Goal: Find specific page/section: Find specific page/section

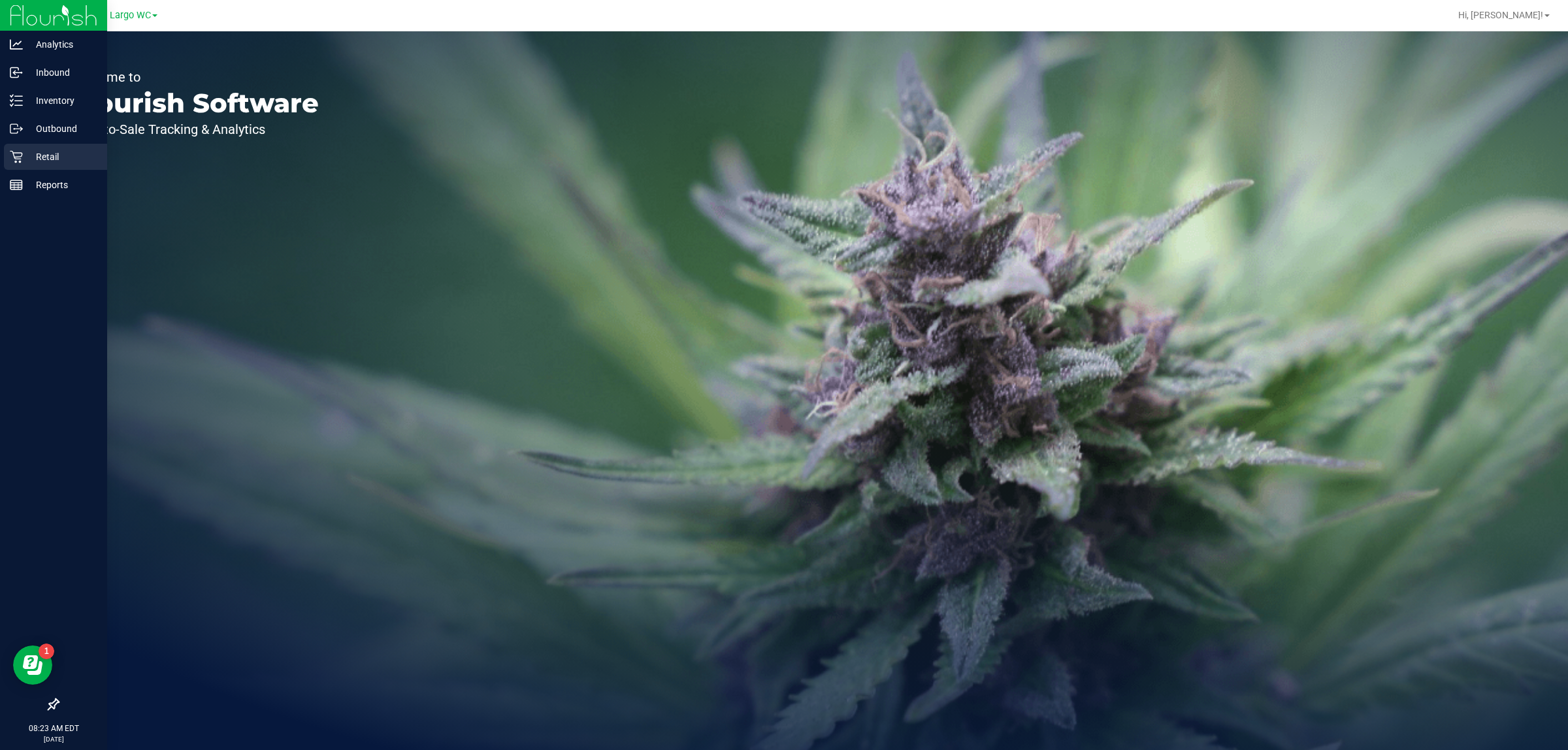
drag, startPoint x: 33, startPoint y: 155, endPoint x: 151, endPoint y: 89, distance: 135.2
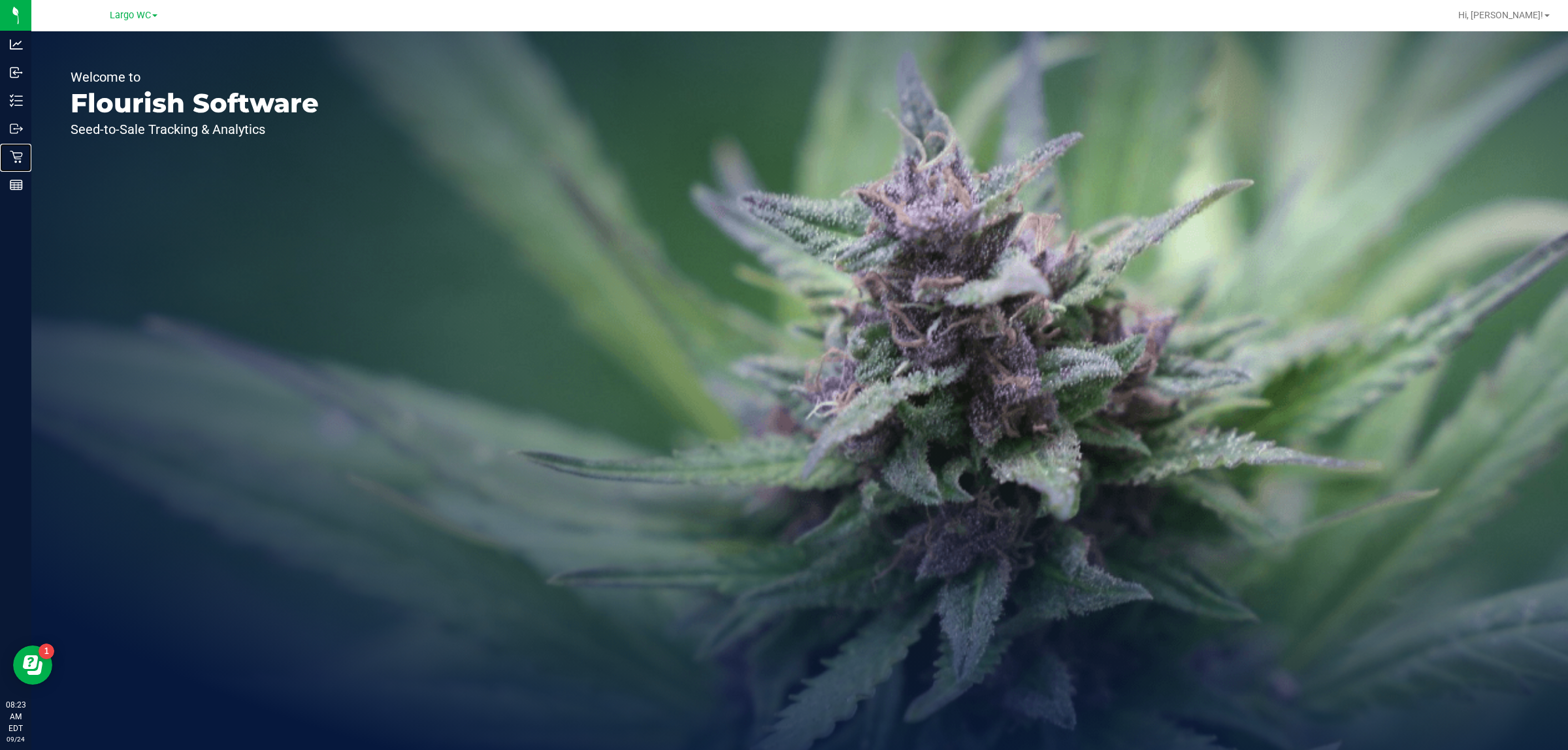
click at [0, 0] on p "Retail" at bounding box center [0, 0] width 0 height 0
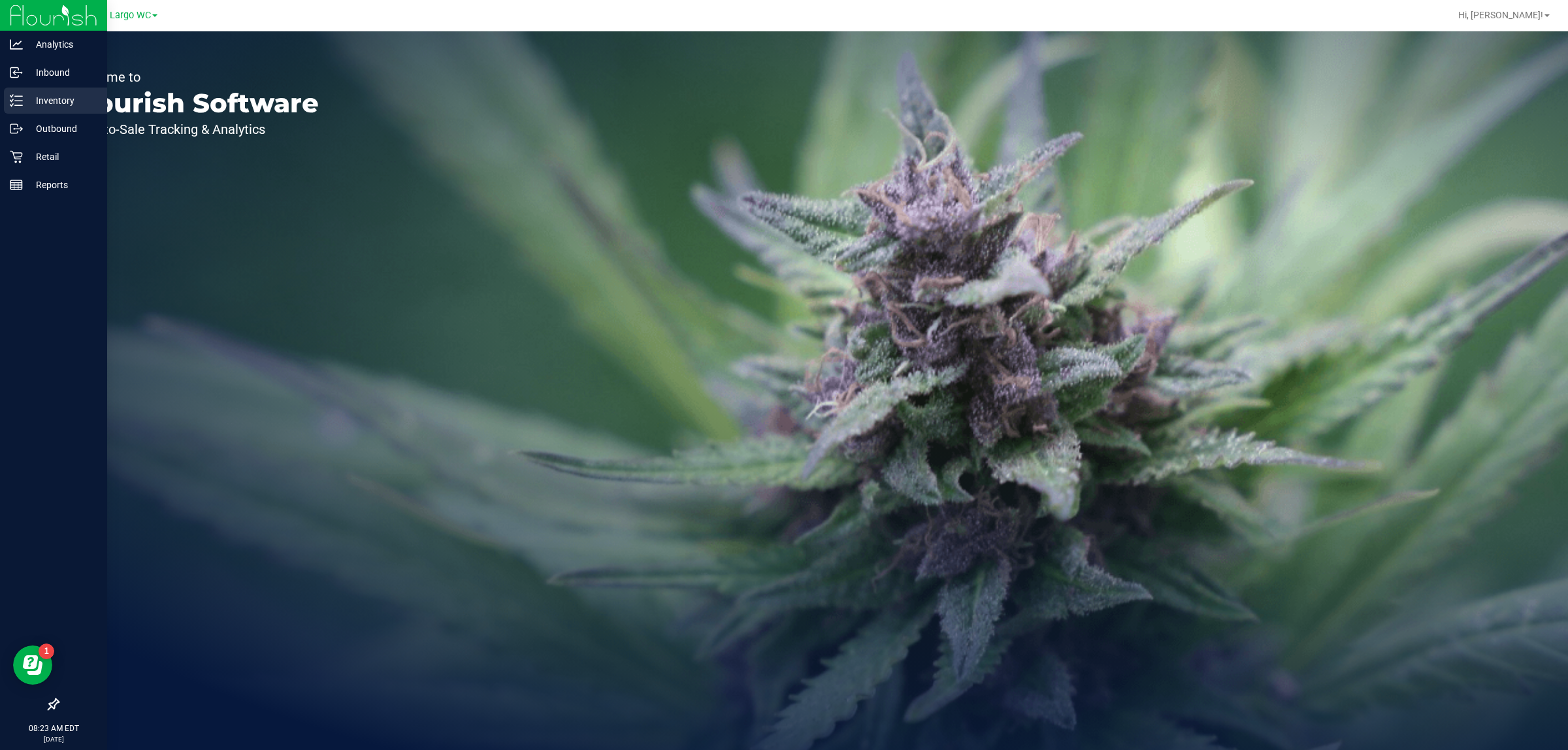
click at [62, 94] on p "Inventory" at bounding box center [62, 101] width 79 height 16
